Goal: Task Accomplishment & Management: Use online tool/utility

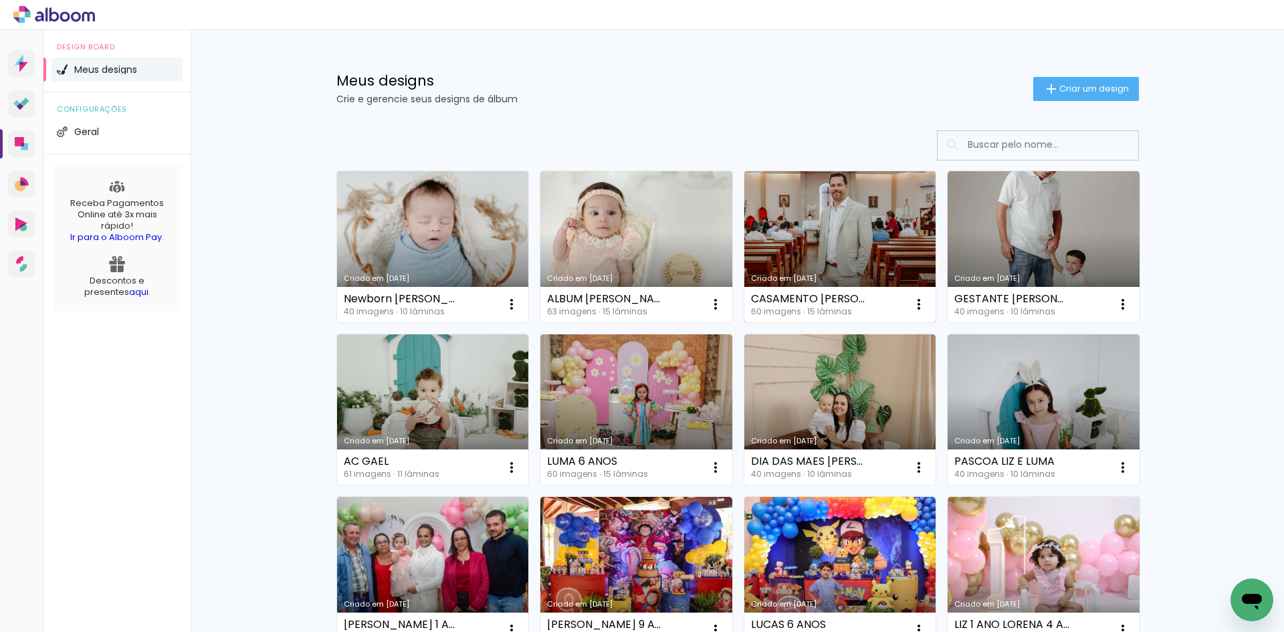
click at [876, 251] on link "Criado em [DATE]" at bounding box center [840, 246] width 192 height 151
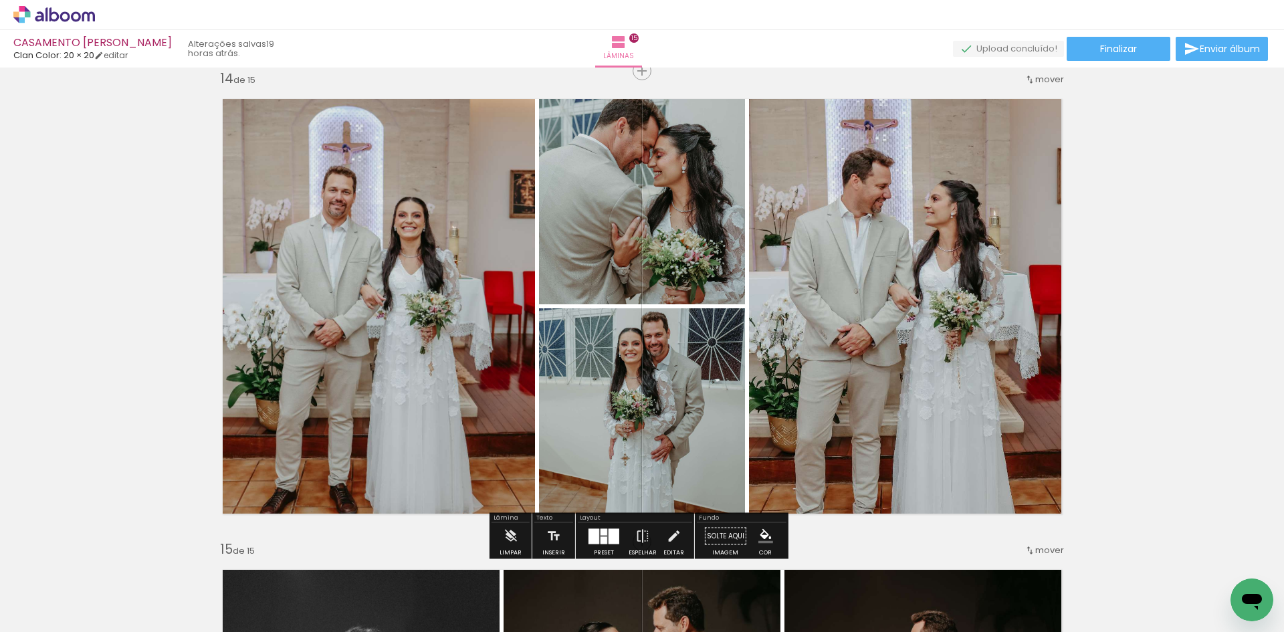
scroll to position [6150, 0]
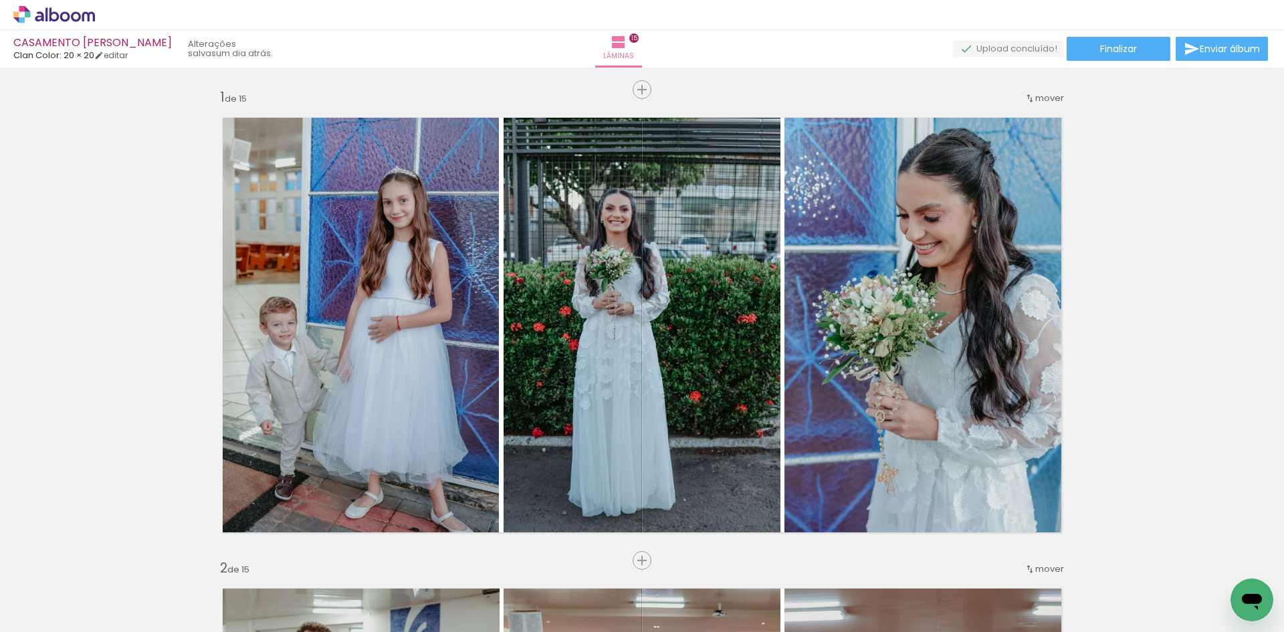
scroll to position [6150, 0]
